Goal: Use online tool/utility: Utilize a website feature to perform a specific function

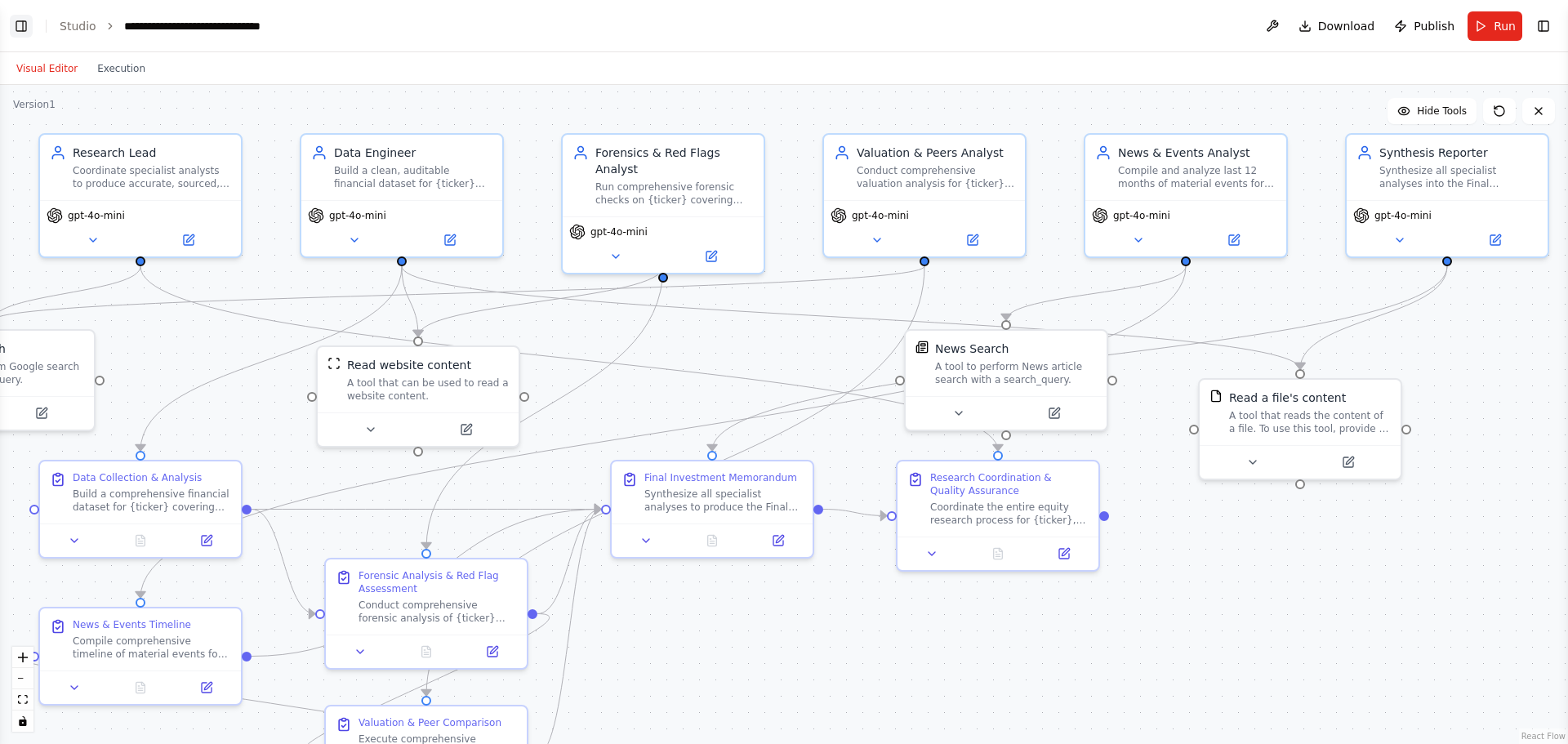
click at [18, 28] on button "Toggle Left Sidebar" at bounding box center [21, 26] width 23 height 23
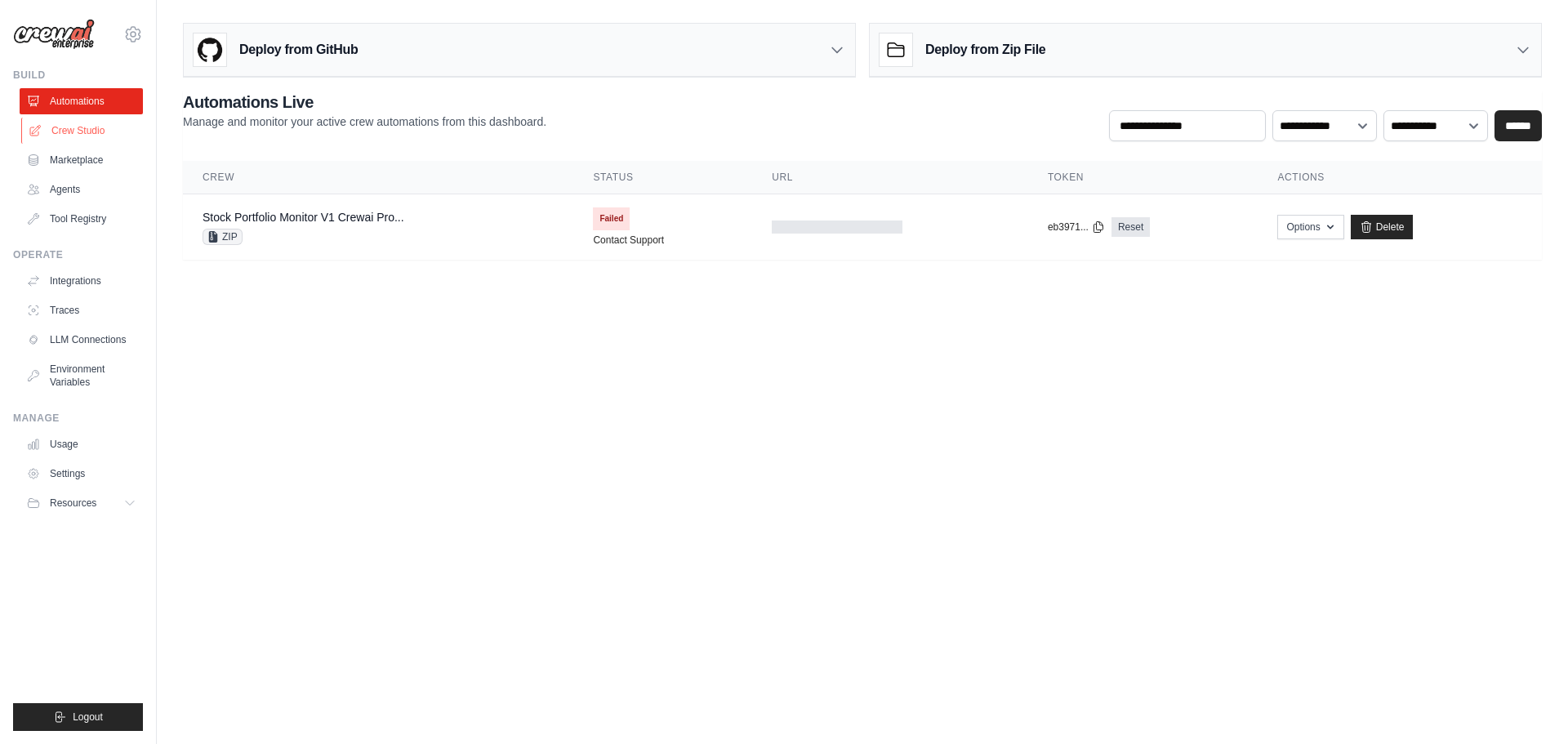
click at [69, 131] on link "Crew Studio" at bounding box center [82, 131] width 124 height 26
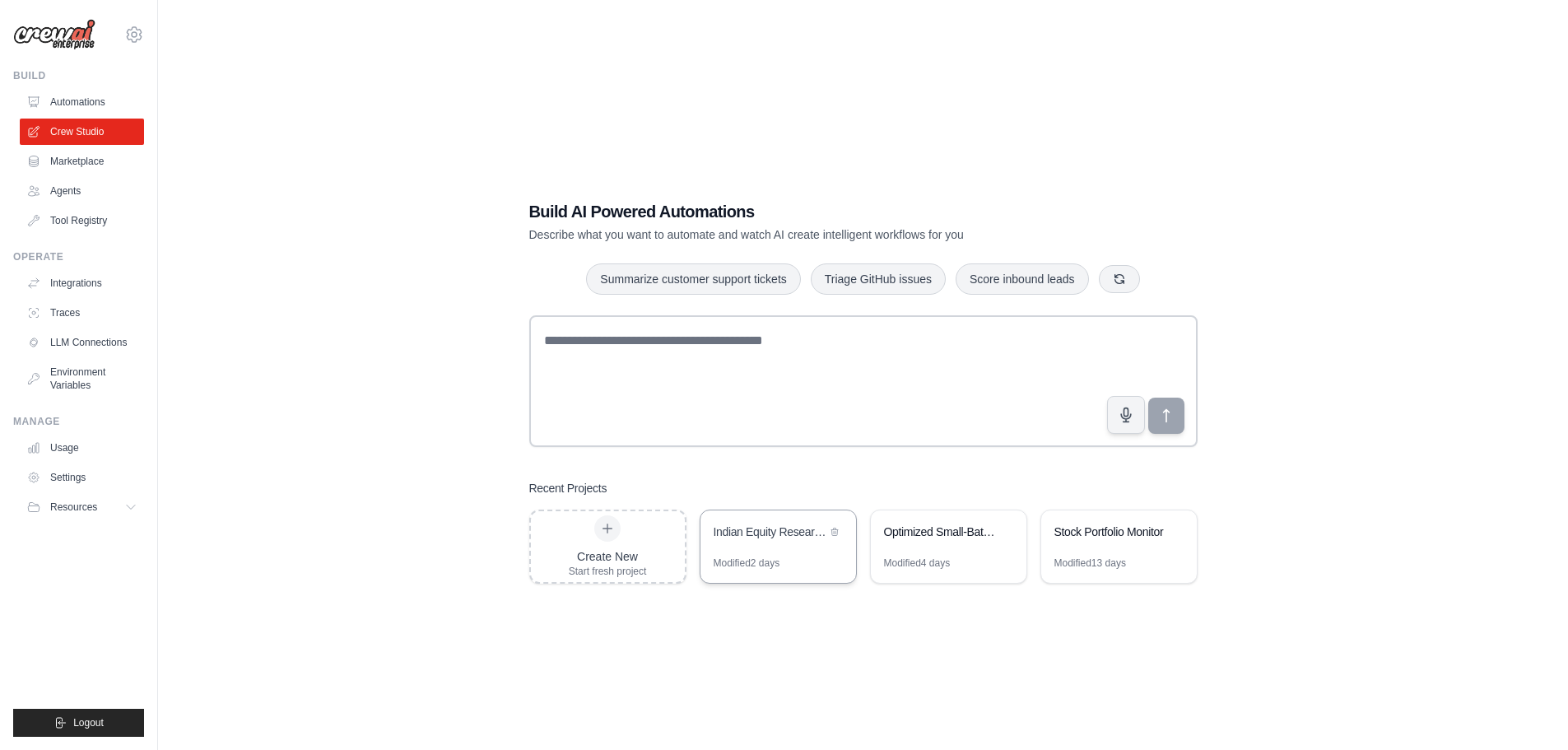
click at [758, 526] on div "Indian Equity Research Automation" at bounding box center [770, 532] width 113 height 17
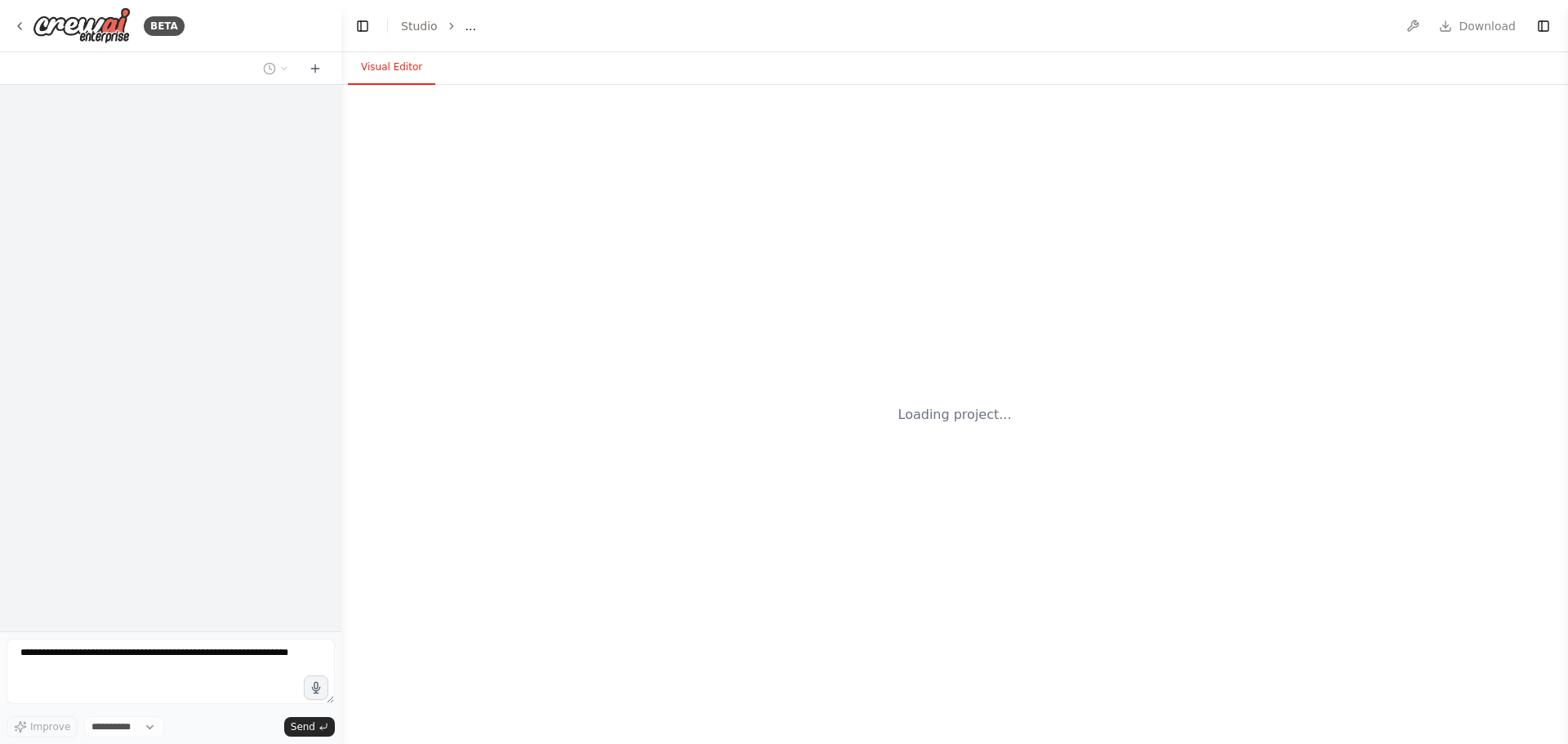
select select "****"
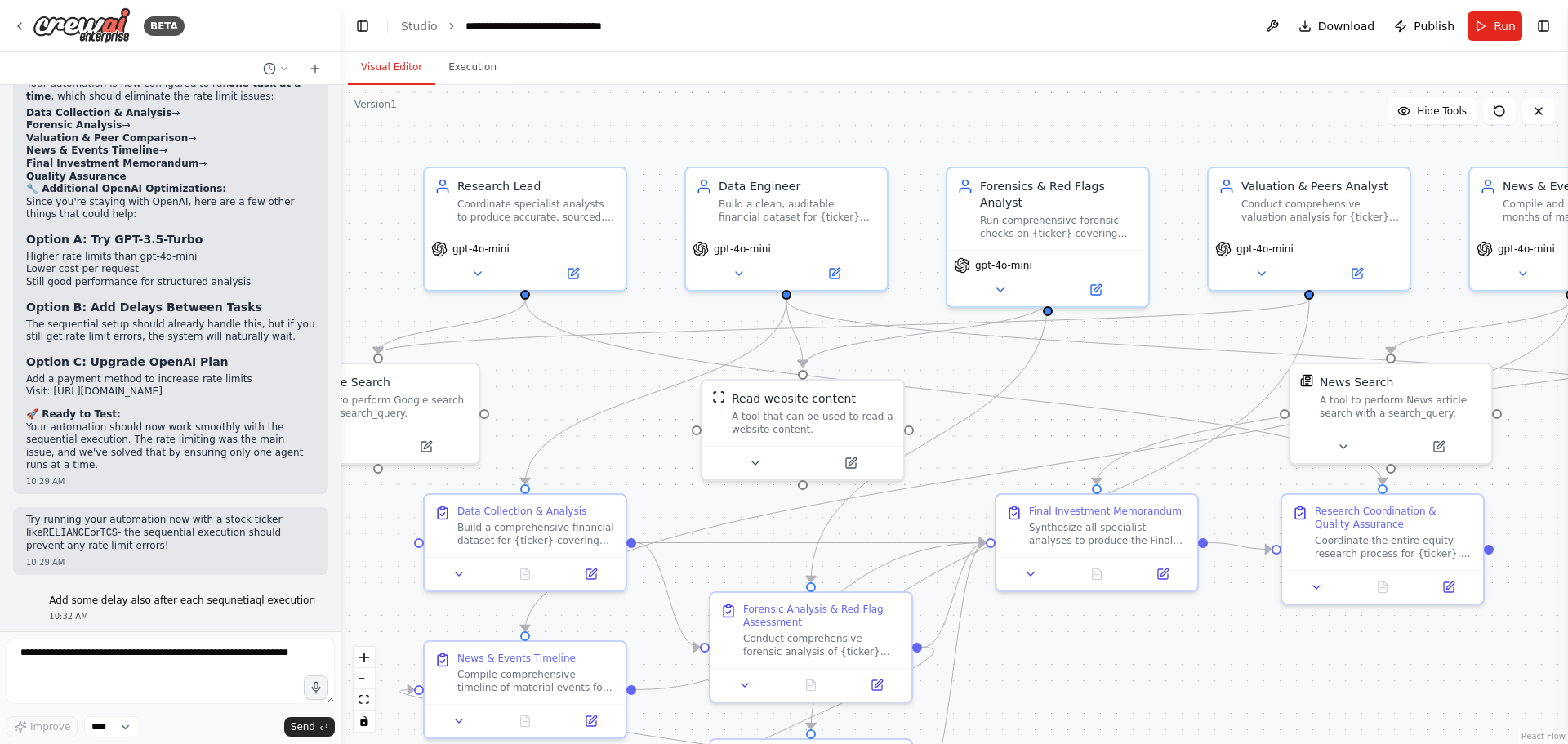
scroll to position [9791, 0]
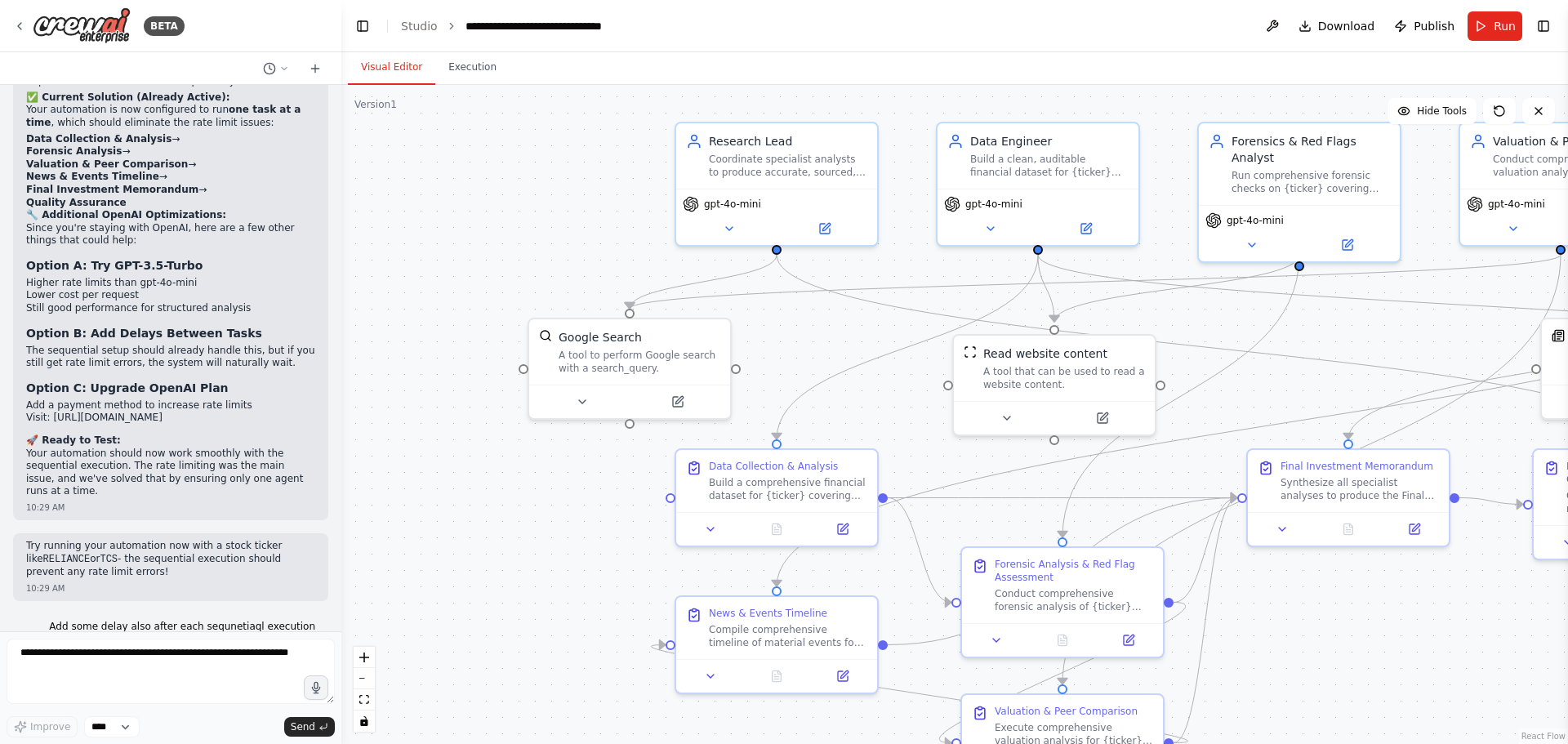
drag, startPoint x: 624, startPoint y: 454, endPoint x: 876, endPoint y: 408, distance: 256.2
click at [876, 408] on div ".deletable-edge-delete-btn { width: 20px; height: 20px; border: 0px solid #ffff…" at bounding box center [955, 414] width 1227 height 659
click at [1504, 30] on span "Run" at bounding box center [1504, 25] width 22 height 17
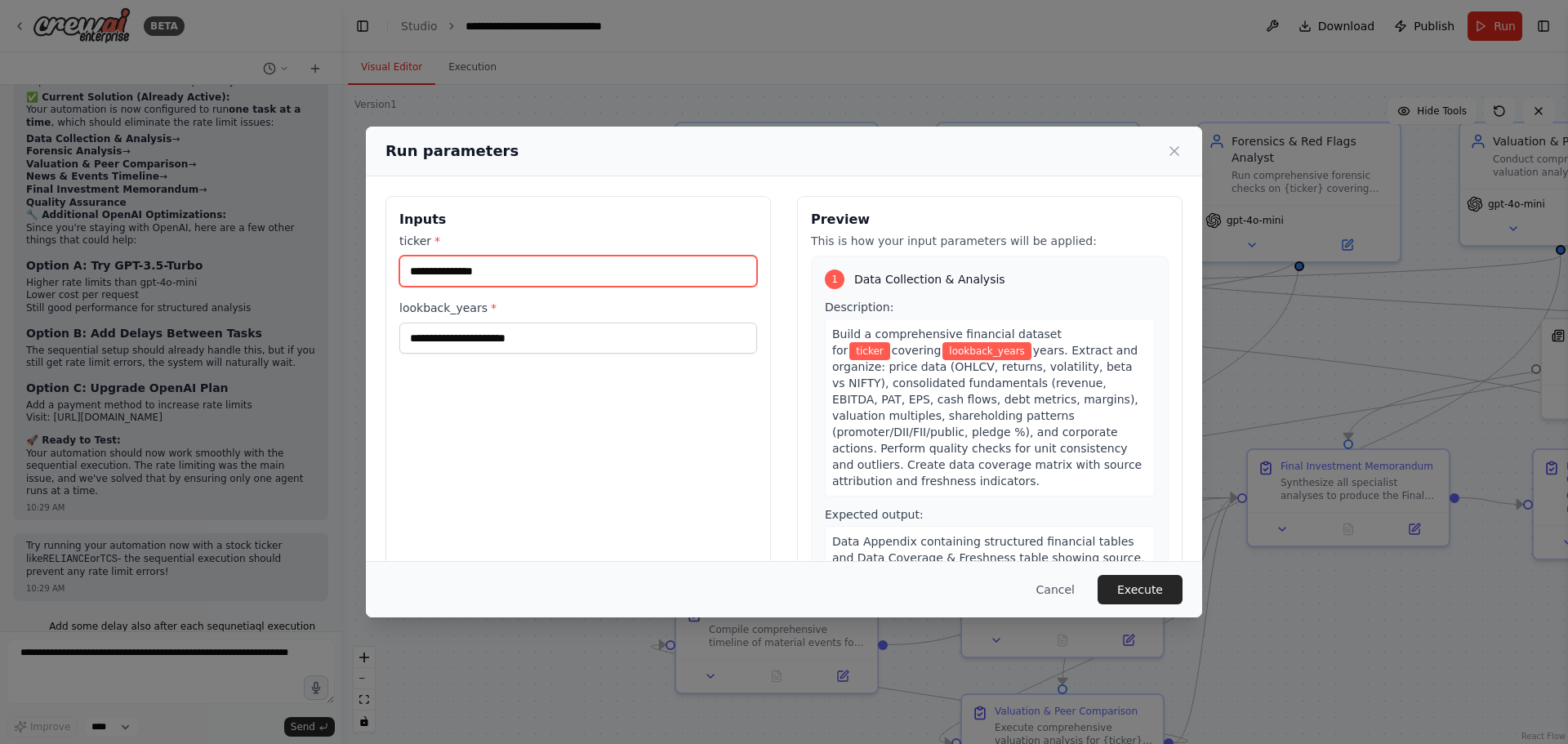
click at [507, 280] on input "ticker *" at bounding box center [578, 270] width 358 height 31
type input "****"
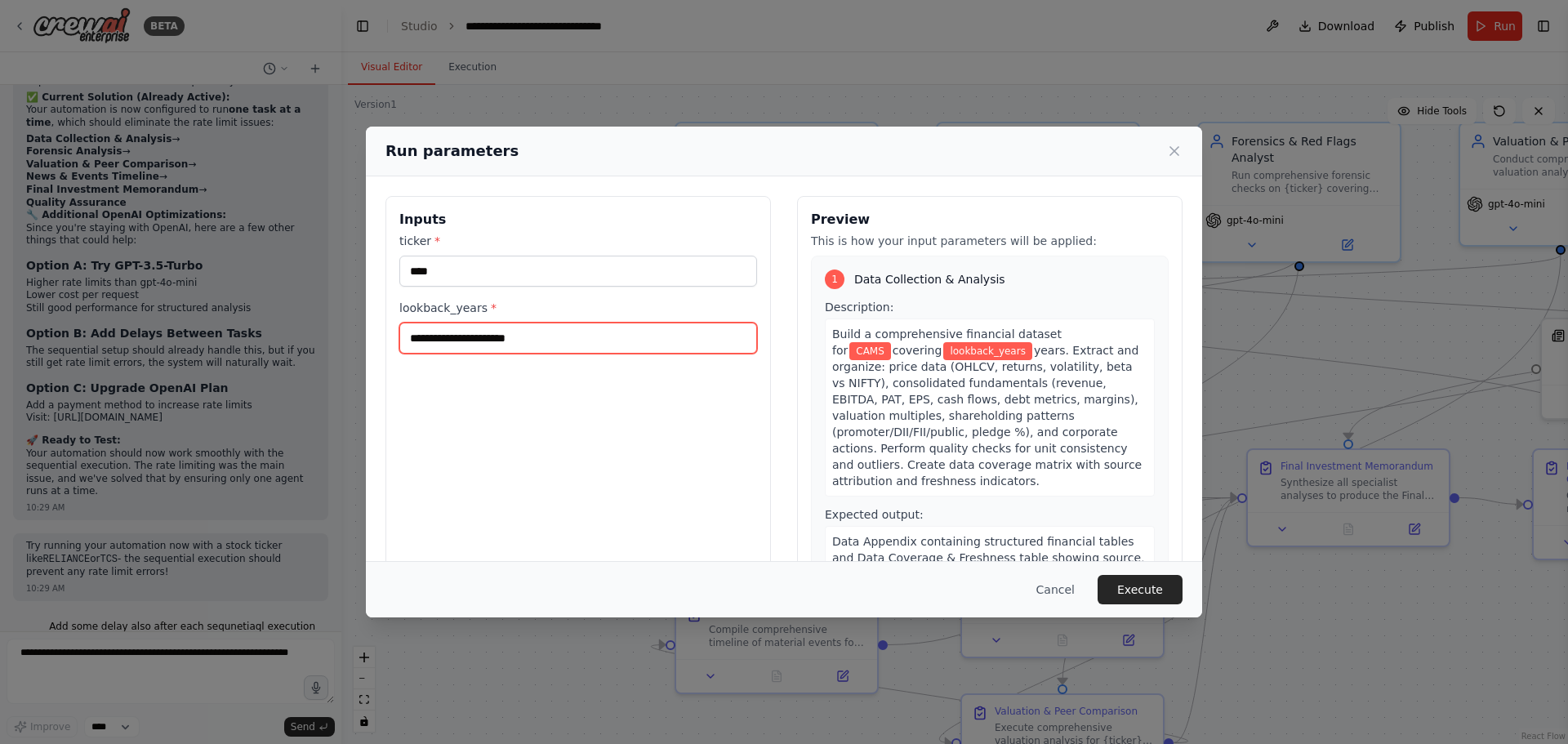
click at [497, 332] on input "lookback_years *" at bounding box center [578, 338] width 358 height 31
type input "*"
click at [1129, 584] on button "Execute" at bounding box center [1140, 590] width 85 height 30
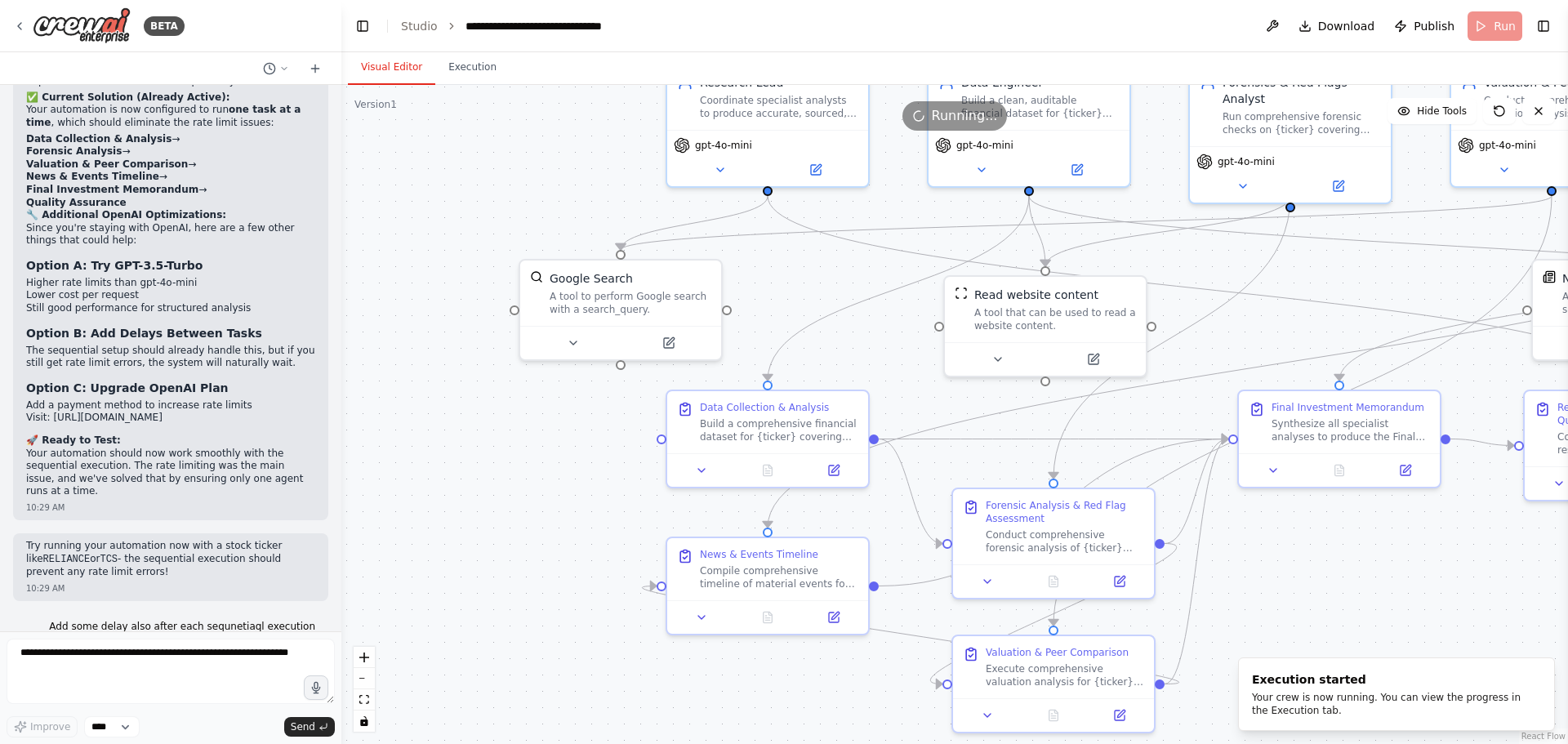
drag, startPoint x: 798, startPoint y: 349, endPoint x: 791, endPoint y: 290, distance: 59.4
click at [791, 290] on div ".deletable-edge-delete-btn { width: 20px; height: 20px; border: 0px solid #ffff…" at bounding box center [955, 414] width 1227 height 659
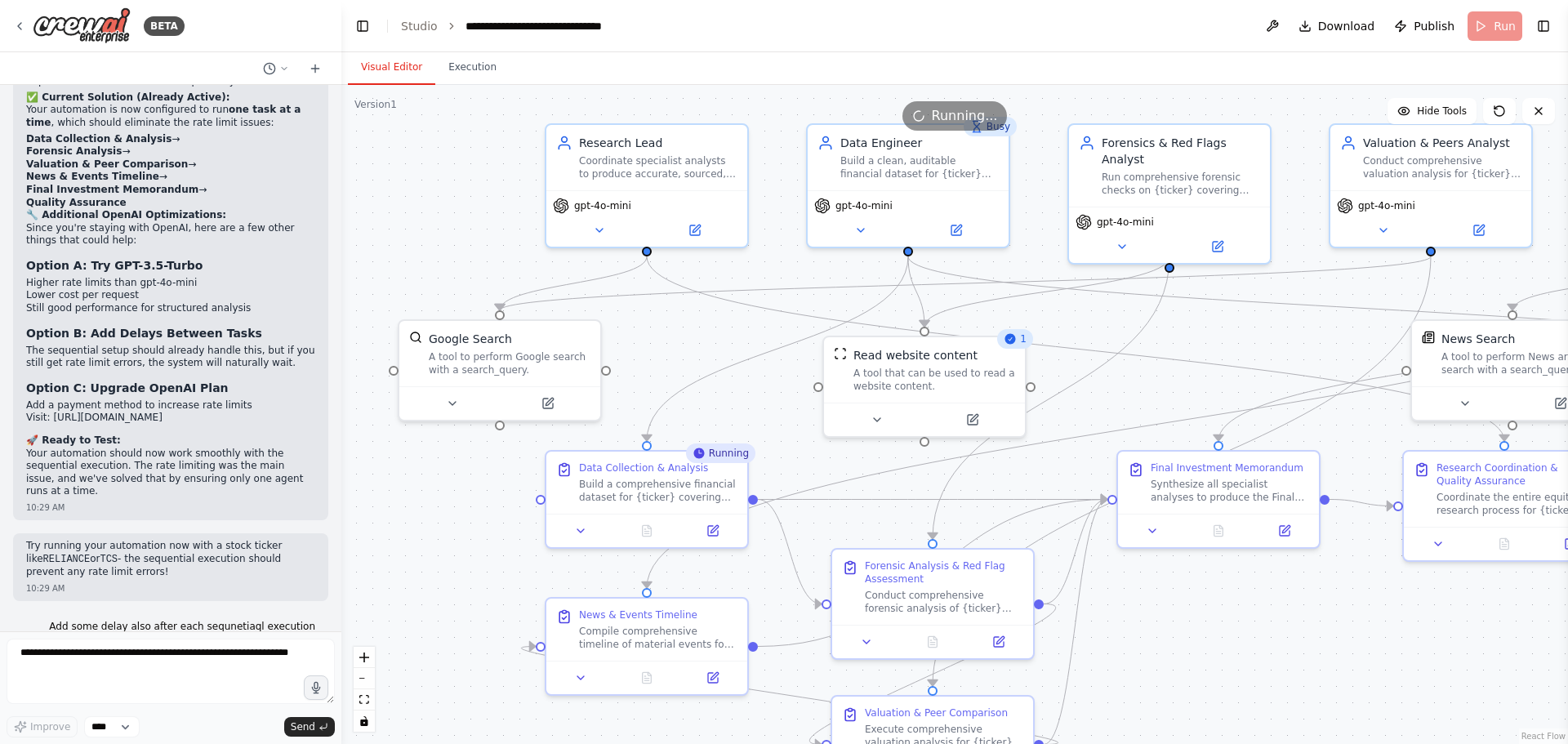
drag, startPoint x: 563, startPoint y: 155, endPoint x: 441, endPoint y: 216, distance: 136.4
click at [441, 216] on div ".deletable-edge-delete-btn { width: 20px; height: 20px; border: 0px solid #ffff…" at bounding box center [955, 414] width 1227 height 659
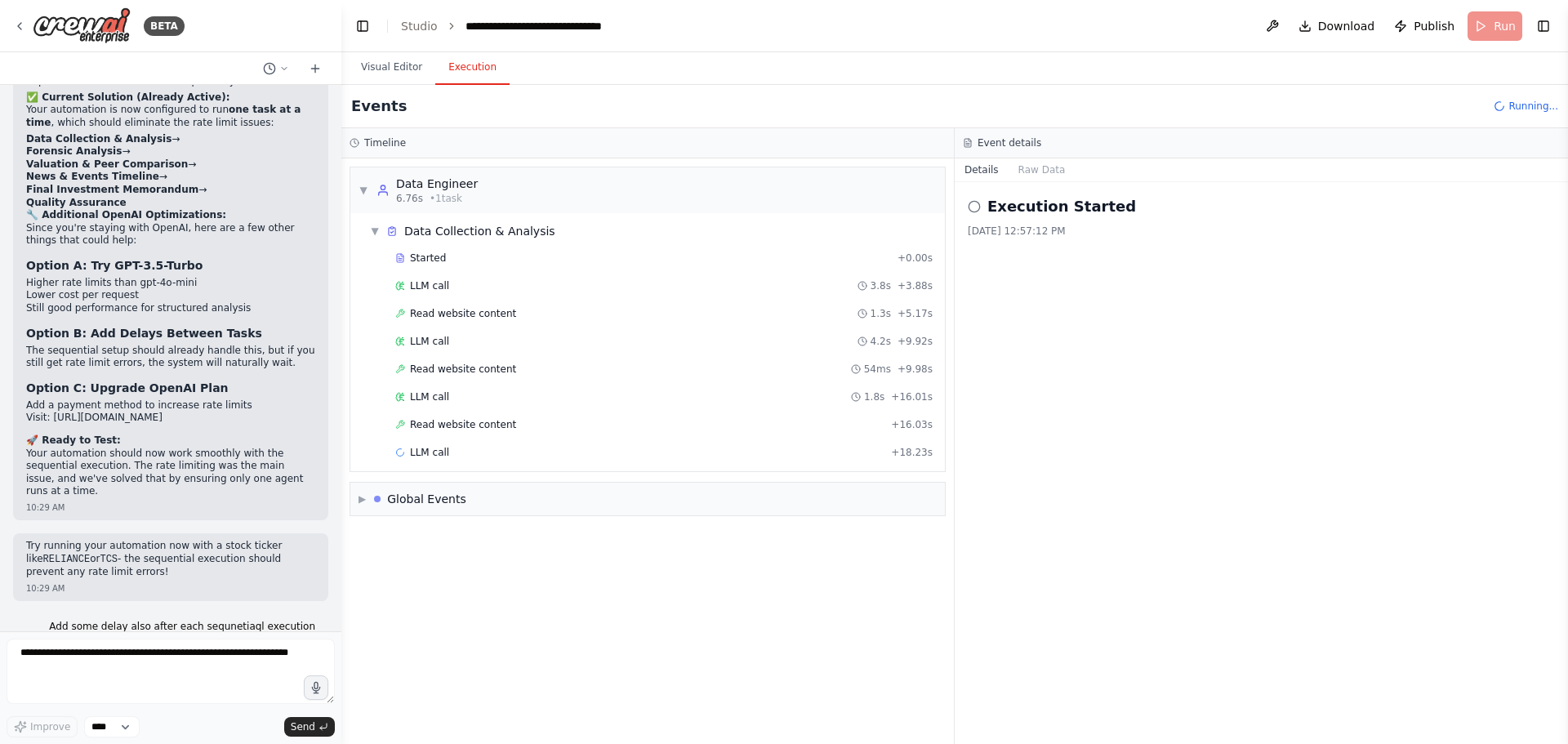
click at [452, 61] on button "Execution" at bounding box center [472, 68] width 75 height 34
click at [391, 65] on button "Visual Editor" at bounding box center [391, 68] width 88 height 34
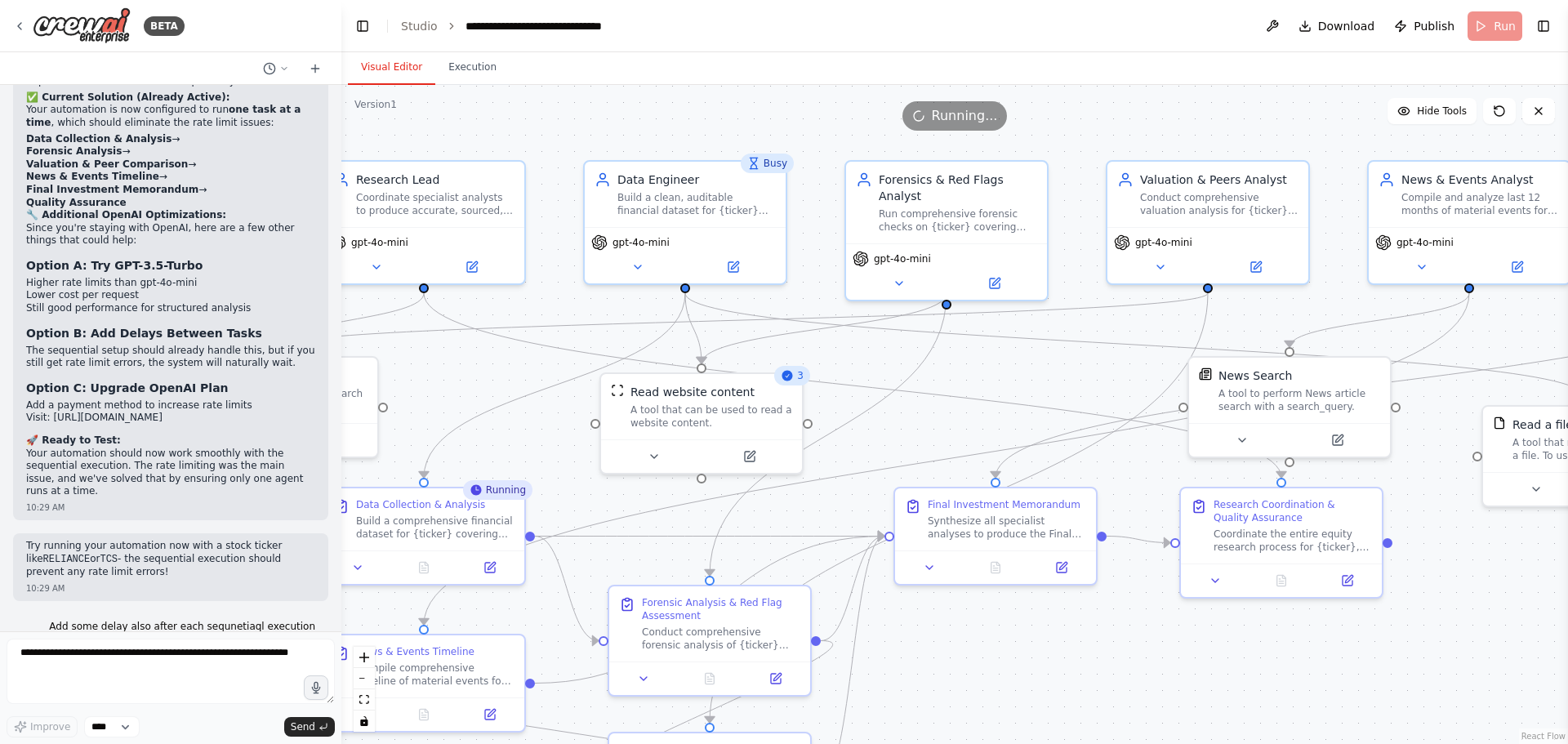
drag, startPoint x: 731, startPoint y: 340, endPoint x: 508, endPoint y: 376, distance: 225.9
click at [508, 376] on div ".deletable-edge-delete-btn { width: 20px; height: 20px; border: 0px solid #ffff…" at bounding box center [955, 414] width 1227 height 659
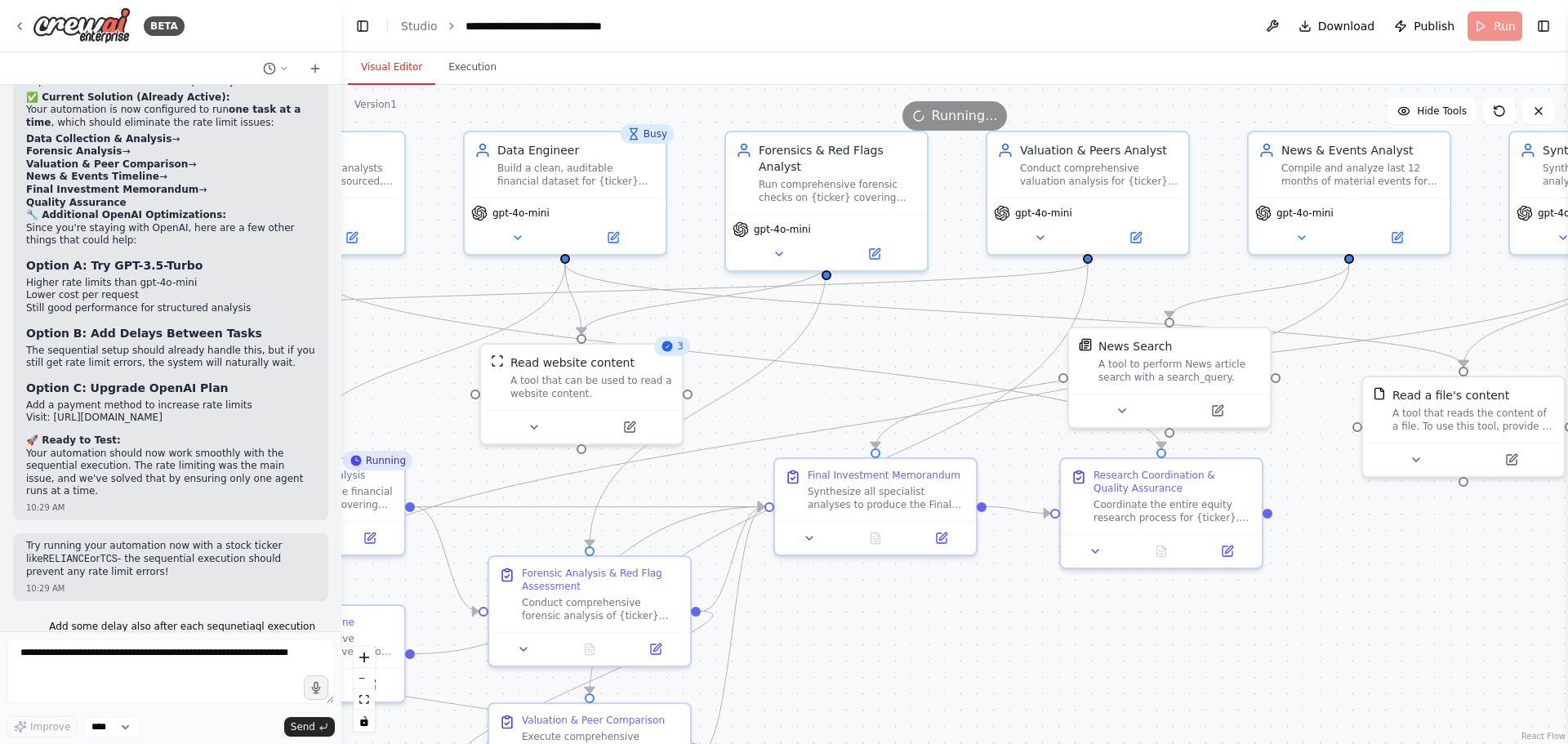
drag, startPoint x: 1476, startPoint y: 624, endPoint x: 1356, endPoint y: 595, distance: 123.5
click at [1356, 595] on div ".deletable-edge-delete-btn { width: 20px; height: 20px; border: 0px solid #ffff…" at bounding box center [955, 414] width 1227 height 659
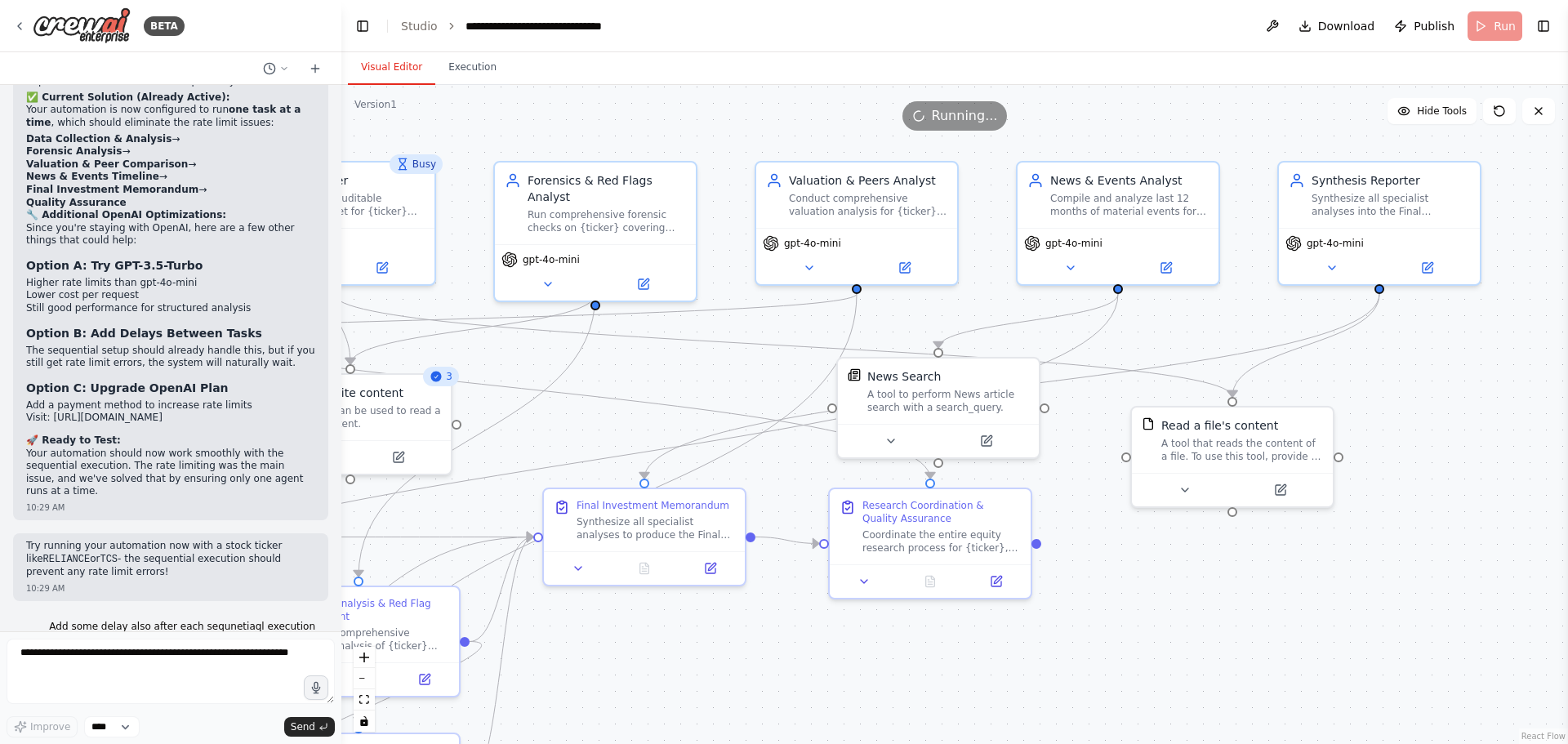
drag, startPoint x: 1431, startPoint y: 632, endPoint x: 1185, endPoint y: 653, distance: 246.9
click at [1185, 664] on div ".deletable-edge-delete-btn { width: 20px; height: 20px; border: 0px solid #ffff…" at bounding box center [955, 414] width 1227 height 659
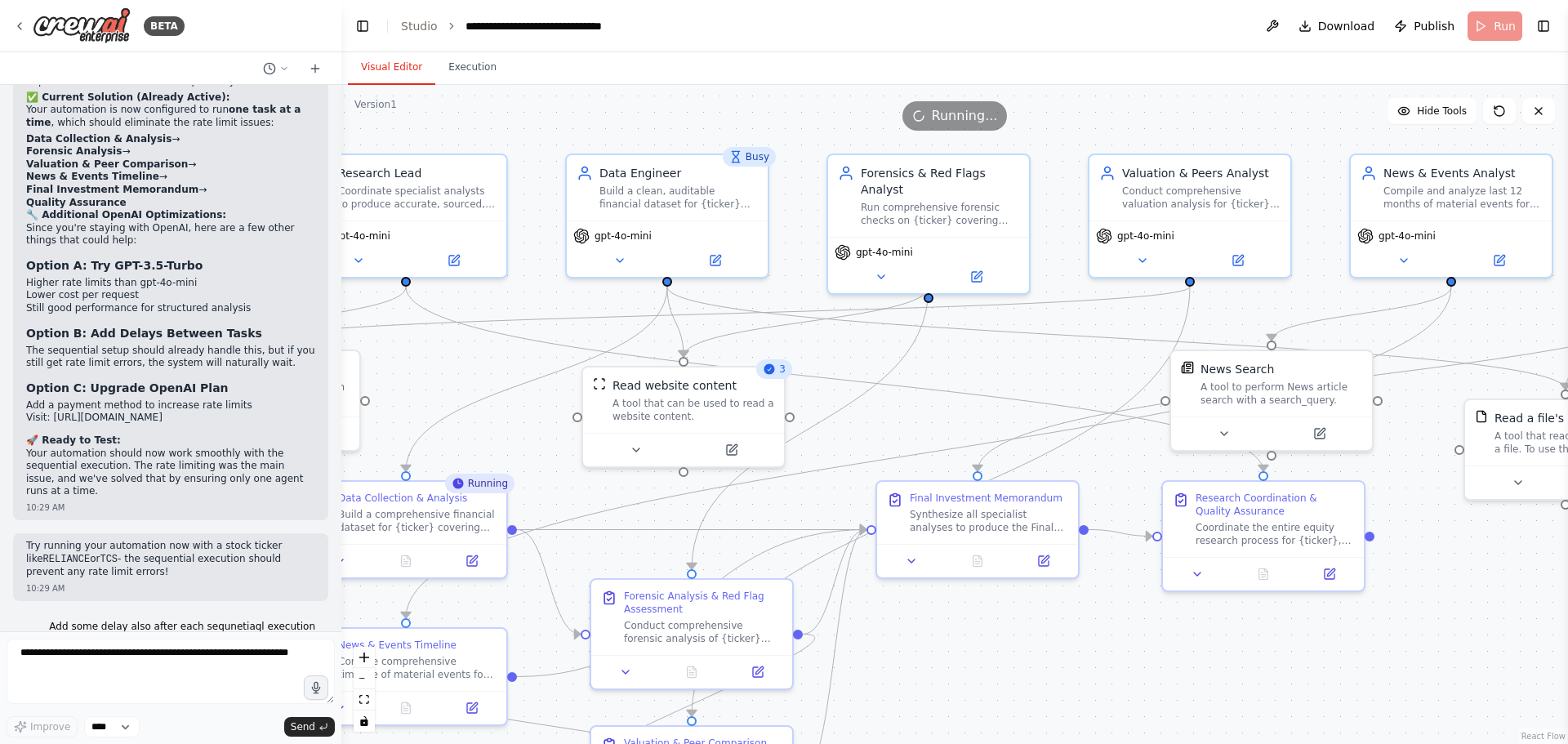
drag, startPoint x: 1219, startPoint y: 649, endPoint x: 1567, endPoint y: 640, distance: 348.1
click at [1567, 640] on div "BETA Hello! I'm the CrewAI assistant. What kind of automation do you want to bu…" at bounding box center [784, 372] width 1568 height 744
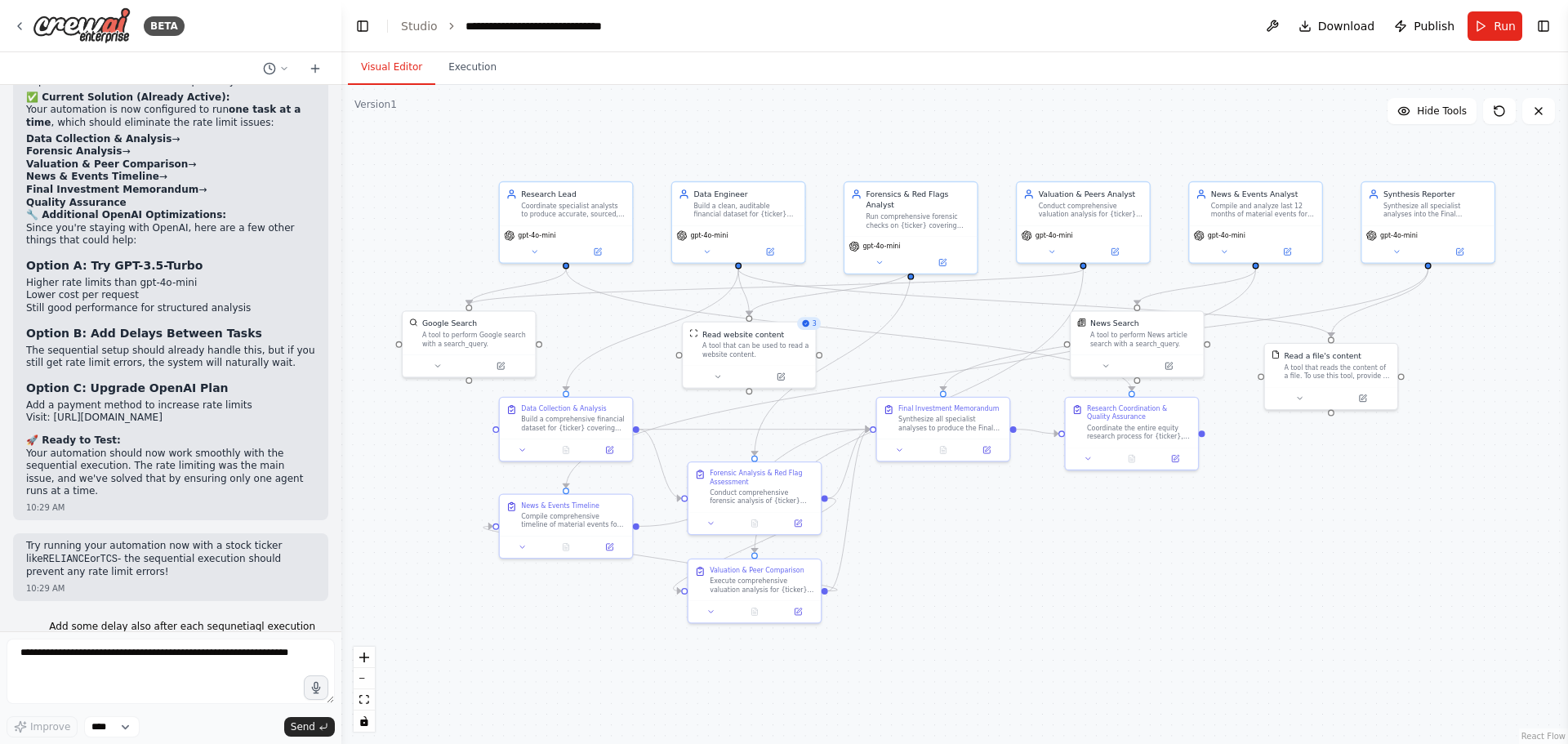
drag, startPoint x: 1140, startPoint y: 588, endPoint x: 1098, endPoint y: 554, distance: 54.0
click at [1098, 554] on div ".deletable-edge-delete-btn { width: 20px; height: 20px; border: 0px solid #ffff…" at bounding box center [955, 414] width 1227 height 659
click at [1484, 19] on button "Run" at bounding box center [1495, 26] width 54 height 30
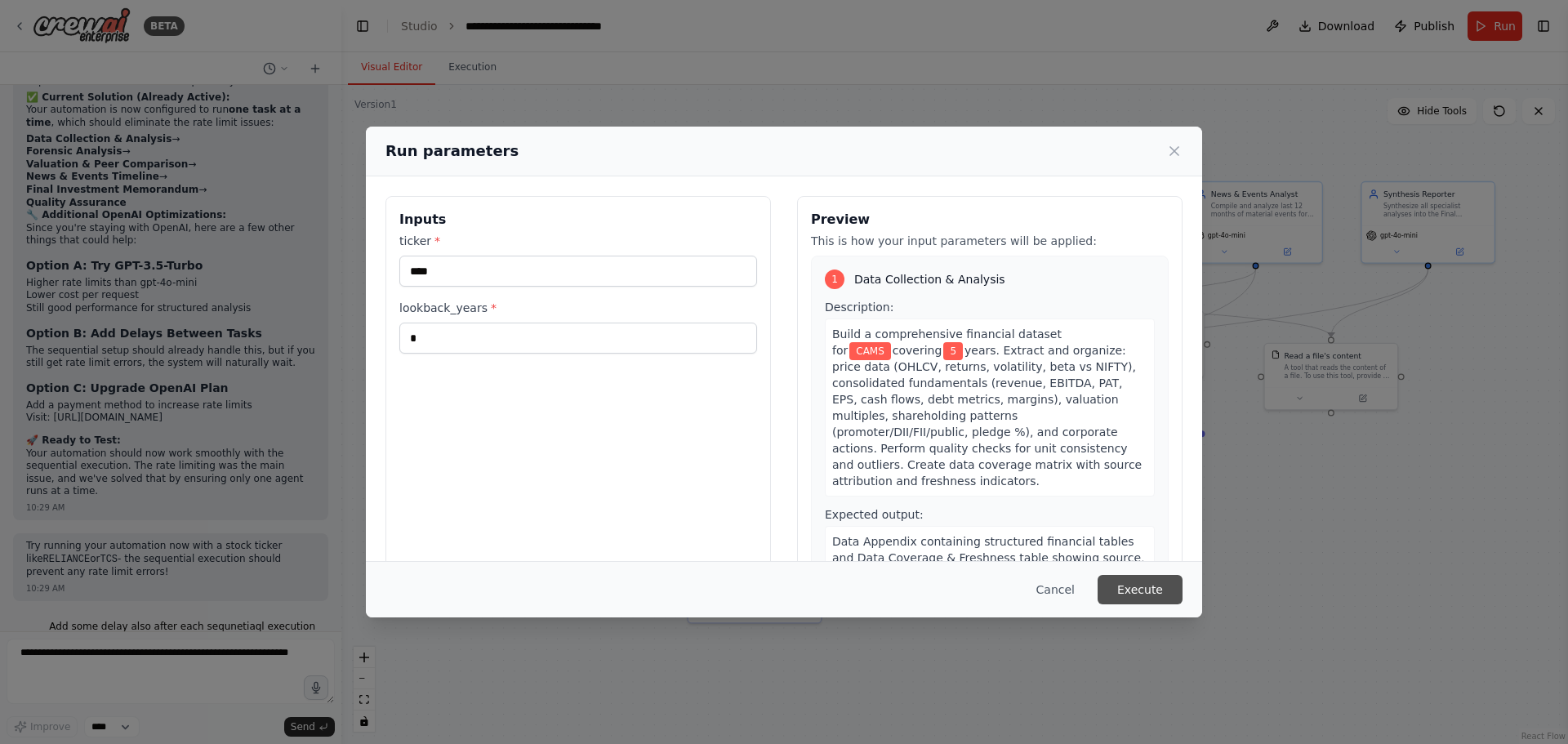
click at [1134, 583] on button "Execute" at bounding box center [1140, 590] width 85 height 30
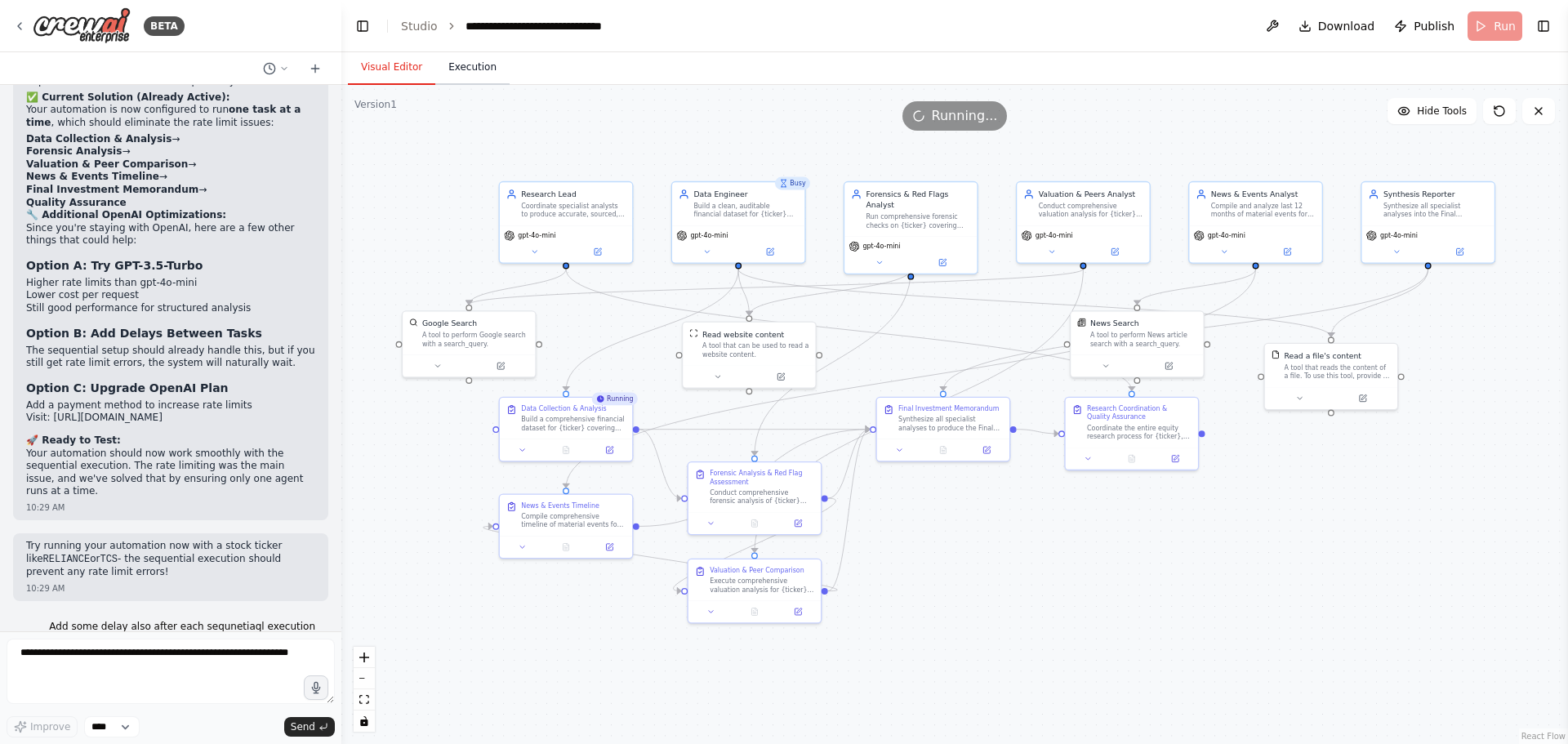
click at [452, 56] on button "Execution" at bounding box center [472, 68] width 75 height 34
click at [395, 67] on button "Visual Editor" at bounding box center [391, 68] width 88 height 34
click at [470, 65] on button "Execution" at bounding box center [472, 68] width 75 height 34
click at [390, 70] on button "Visual Editor" at bounding box center [391, 68] width 88 height 34
